Goal: Task Accomplishment & Management: Manage account settings

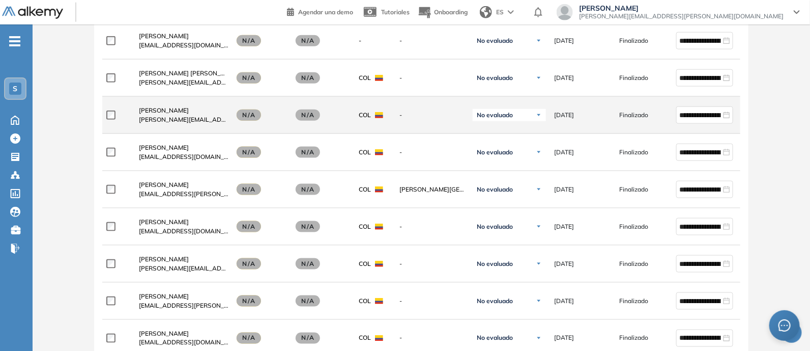
scroll to position [157, 0]
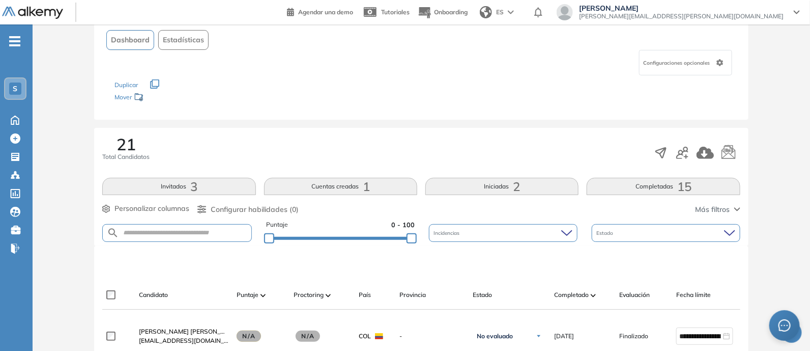
scroll to position [127, 0]
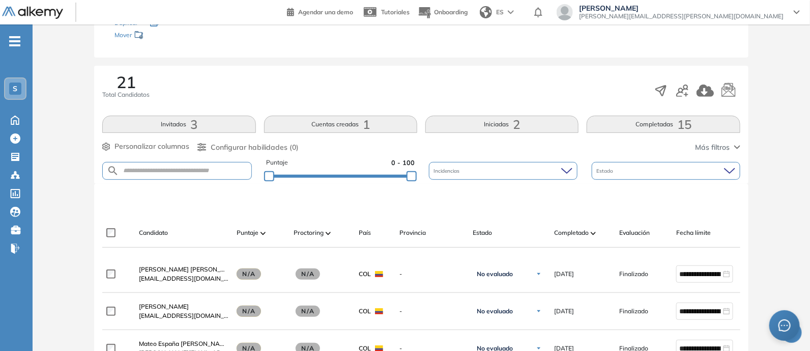
click at [524, 121] on button "Iniciadas 2" at bounding box center [501, 124] width 153 height 17
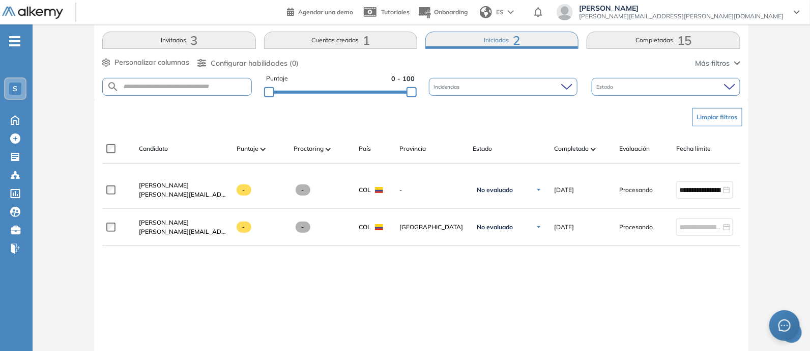
scroll to position [191, 0]
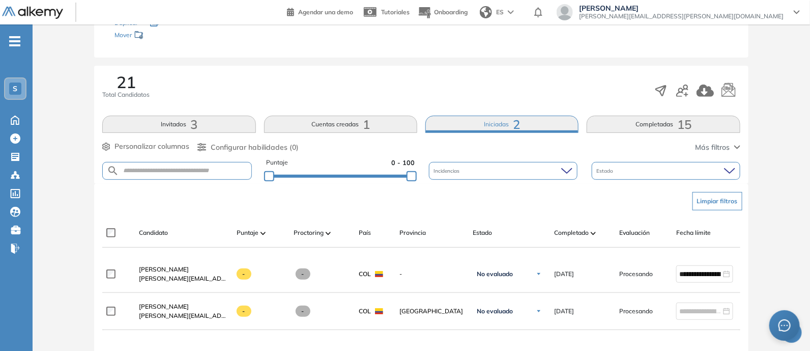
click at [352, 129] on button "Cuentas creadas 1" at bounding box center [340, 124] width 153 height 17
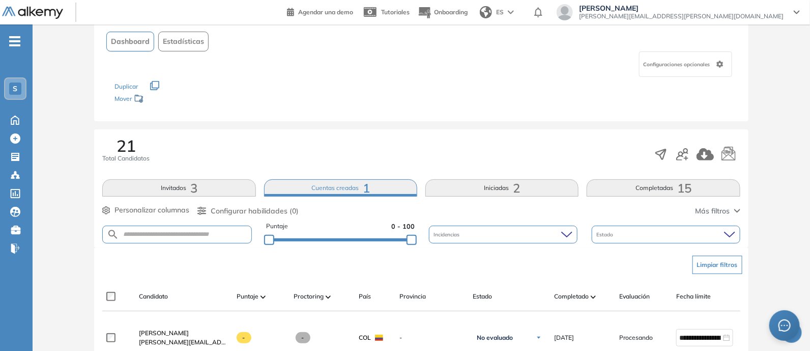
scroll to position [58, 0]
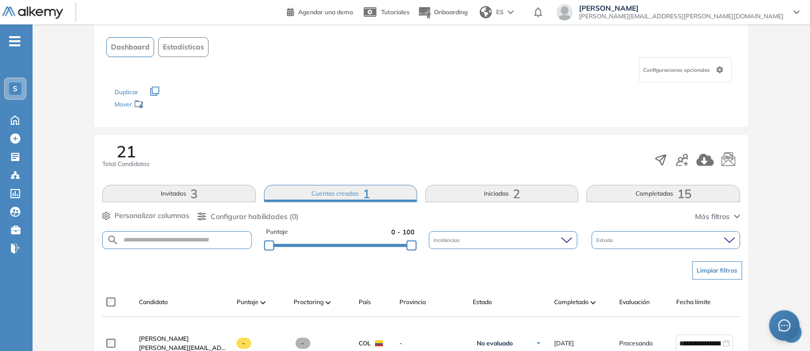
click at [183, 202] on div "21 Total Candidatos Invitados 3 Cuentas creadas 1 Iniciadas 2 Completadas 15 Pe…" at bounding box center [421, 194] width 654 height 118
click at [186, 194] on button "Invitados 3" at bounding box center [178, 193] width 153 height 17
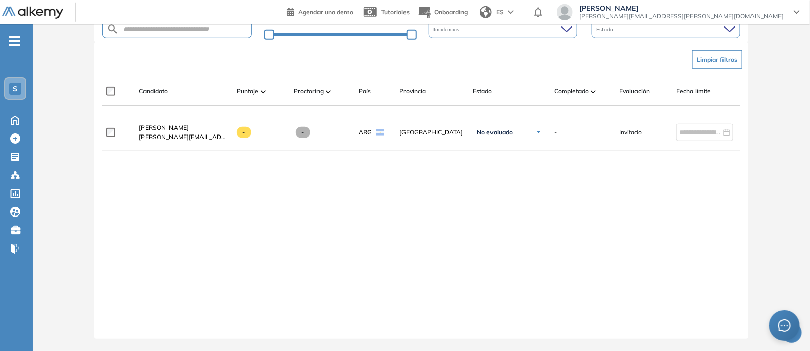
scroll to position [0, 0]
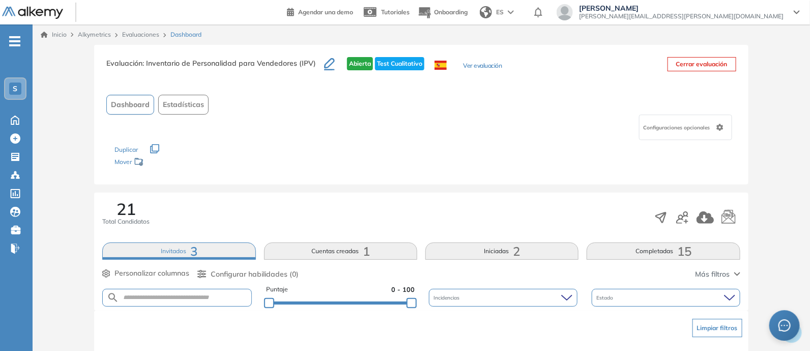
click at [664, 256] on button "Completadas 15" at bounding box center [663, 250] width 153 height 17
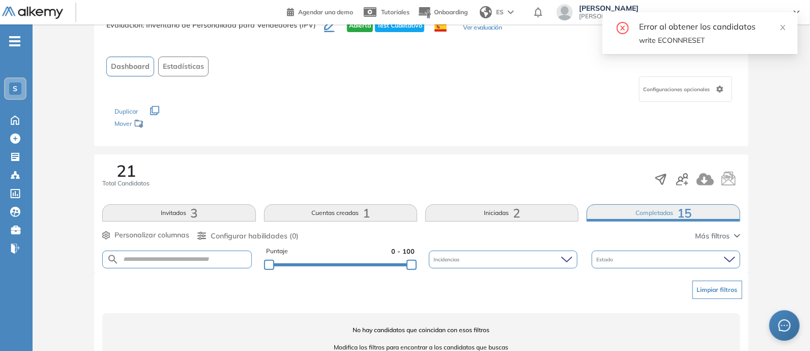
scroll to position [71, 0]
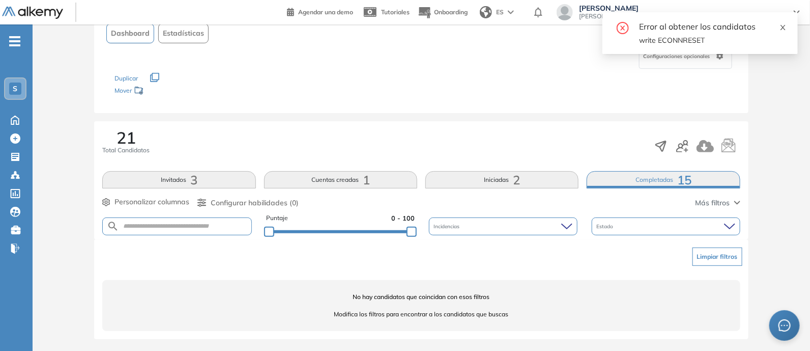
click at [783, 29] on icon "close" at bounding box center [783, 27] width 7 height 7
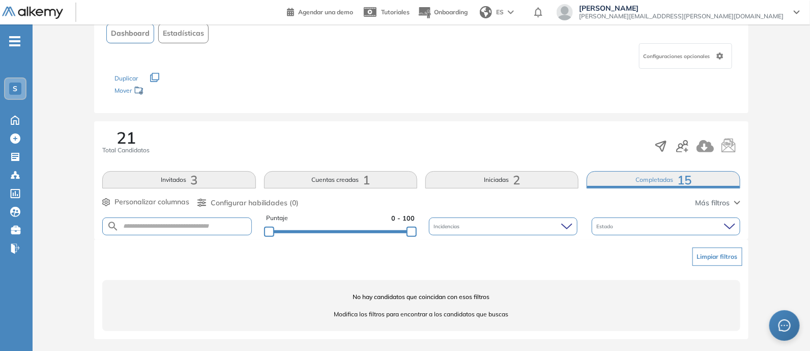
click at [789, 13] on div "Marcela Gil Vélez marcela.gil@siigo.com" at bounding box center [681, 12] width 217 height 16
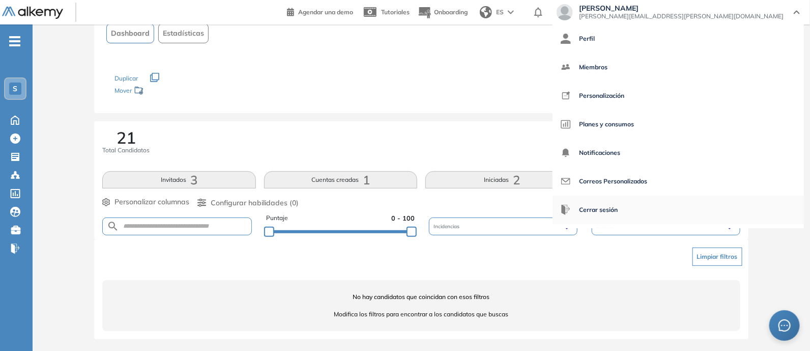
click at [618, 218] on span "Cerrar sesión" at bounding box center [598, 209] width 39 height 24
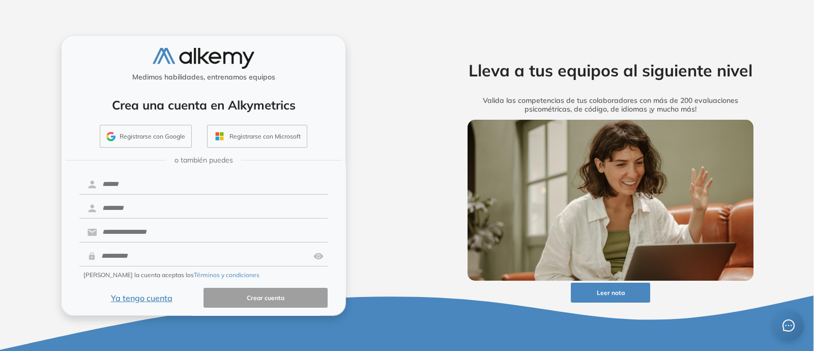
click at [149, 299] on button "Ya tengo cuenta" at bounding box center [141, 298] width 124 height 20
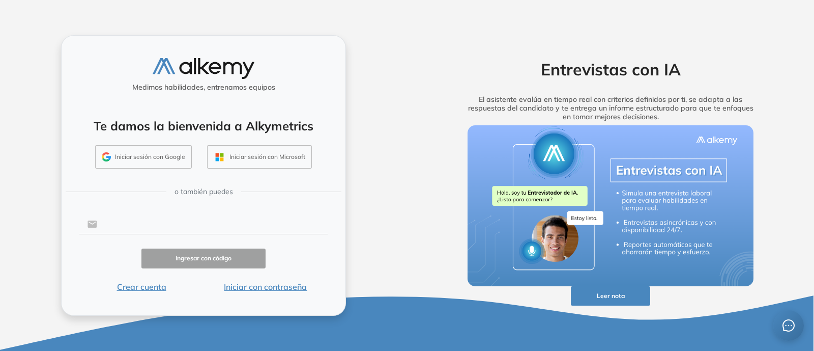
click at [163, 218] on input "text" at bounding box center [212, 223] width 231 height 19
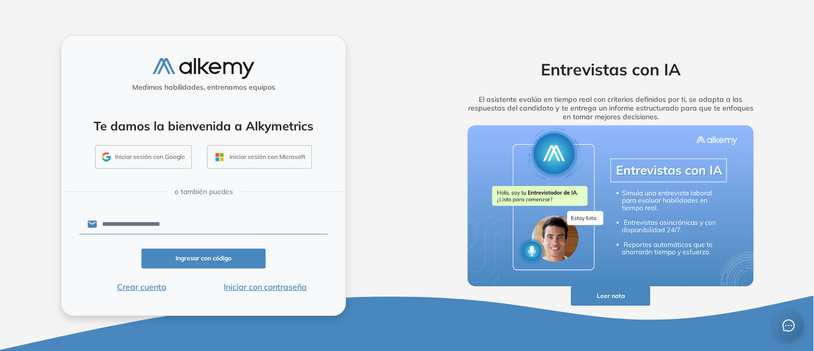
click at [200, 255] on button "Ingresar con código" at bounding box center [203, 258] width 124 height 20
click at [182, 227] on input "**********" at bounding box center [212, 223] width 231 height 19
type input "**********"
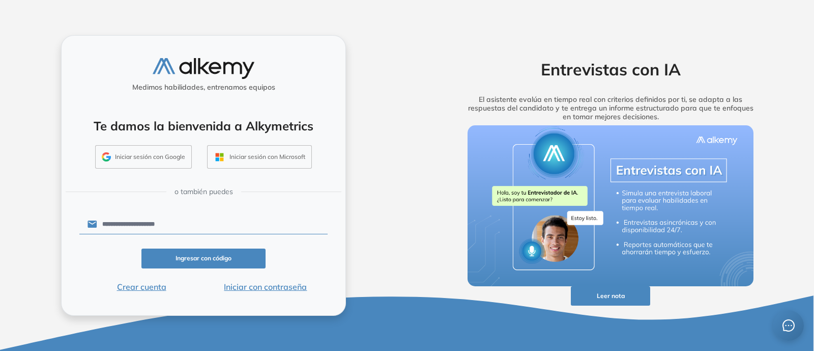
click at [198, 259] on button "Ingresar con código" at bounding box center [203, 258] width 124 height 20
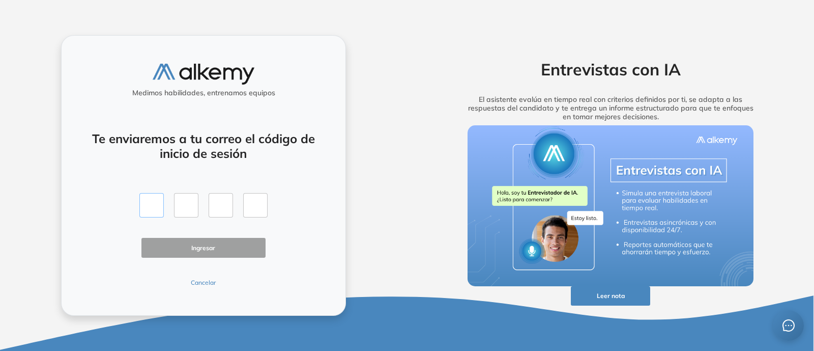
click at [152, 209] on input "text" at bounding box center [151, 205] width 24 height 24
type input "*"
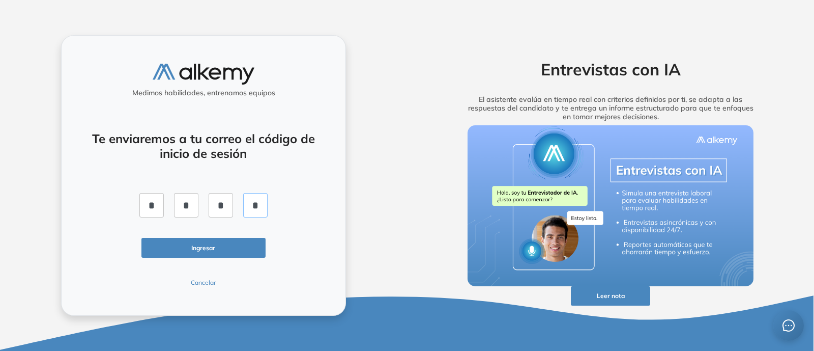
type input "*"
click at [199, 238] on button "Ingresar" at bounding box center [203, 248] width 124 height 20
click at [196, 285] on button "Cancelar" at bounding box center [203, 282] width 124 height 9
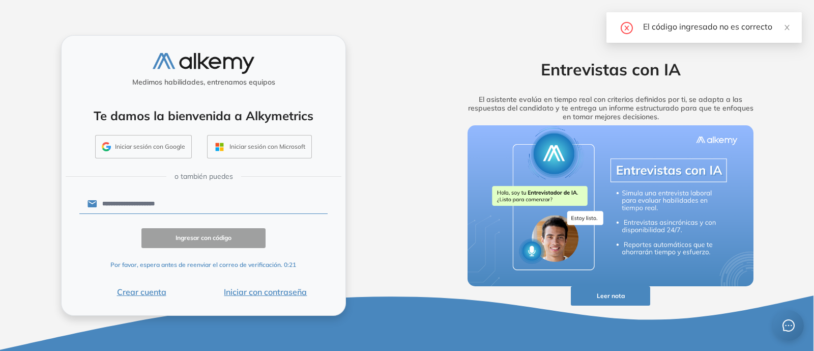
click at [171, 207] on input "**********" at bounding box center [212, 203] width 231 height 19
click at [208, 261] on p "Por favor, espera antes de reenviar el correo de verificación. 0:18" at bounding box center [203, 264] width 186 height 9
click at [181, 204] on input "**********" at bounding box center [212, 203] width 231 height 19
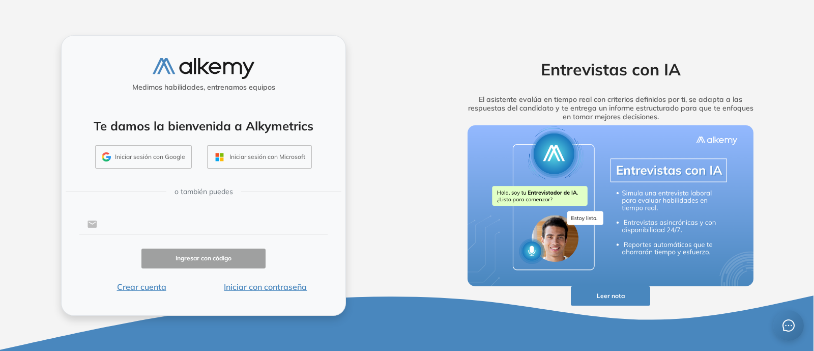
click at [158, 230] on input "text" at bounding box center [212, 223] width 231 height 19
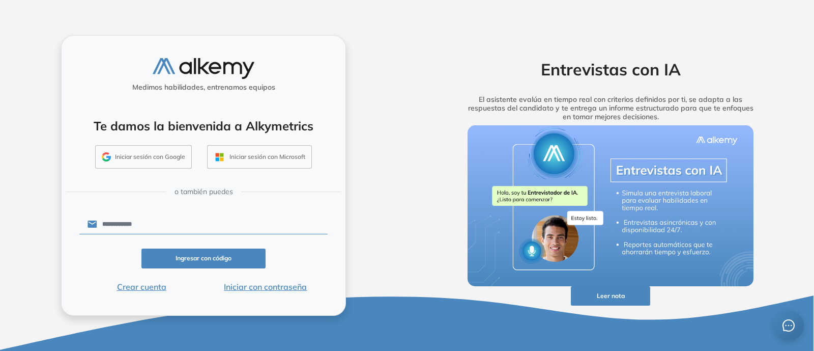
type input "**********"
click at [203, 257] on button "Ingresar con código" at bounding box center [203, 258] width 124 height 20
